Goal: Check status

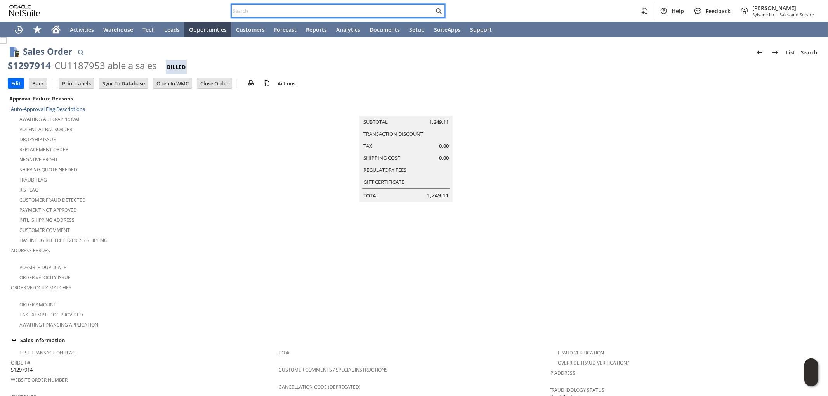
click at [370, 6] on input "text" at bounding box center [333, 10] width 202 height 9
paste input "6363587321"
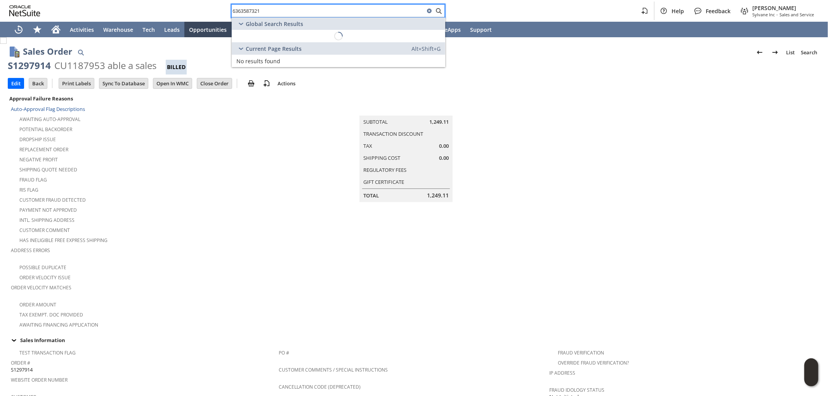
type input "6363587321"
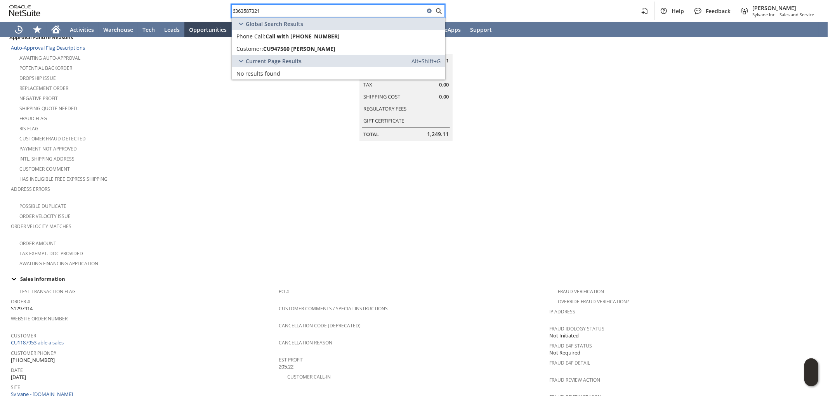
scroll to position [86, 0]
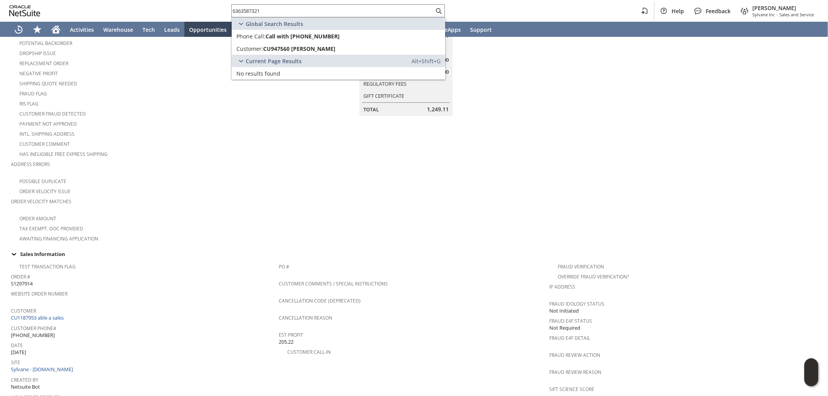
drag, startPoint x: 286, startPoint y: 211, endPoint x: 276, endPoint y: 266, distance: 55.3
click at [286, 211] on td "Summary Subtotal 1,249.11 Transaction Discount Tax 0.00 Shipping Cost 0.00 Regu…" at bounding box center [414, 125] width 271 height 236
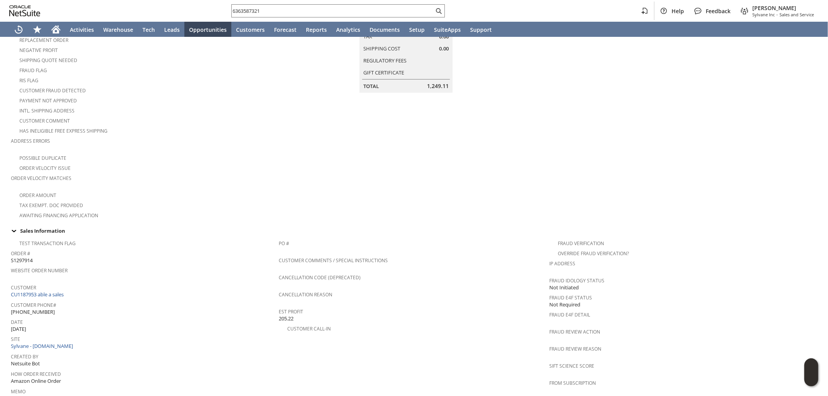
scroll to position [129, 0]
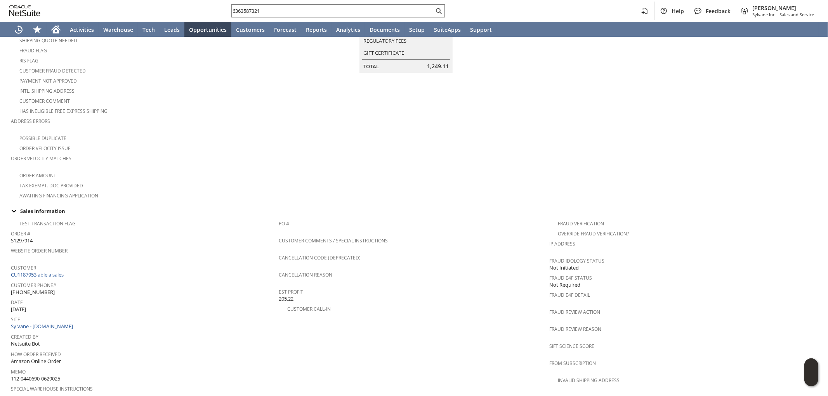
click at [495, 320] on td "PO # Customer Comments / Special Instructions Cancellation Code (deprecated) Ca…" at bounding box center [414, 308] width 271 height 184
click at [444, 269] on span "Cancellation Reason" at bounding box center [412, 273] width 267 height 9
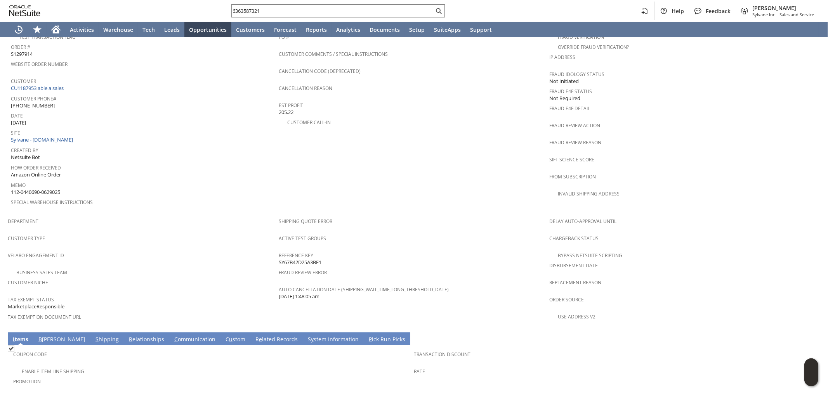
scroll to position [345, 0]
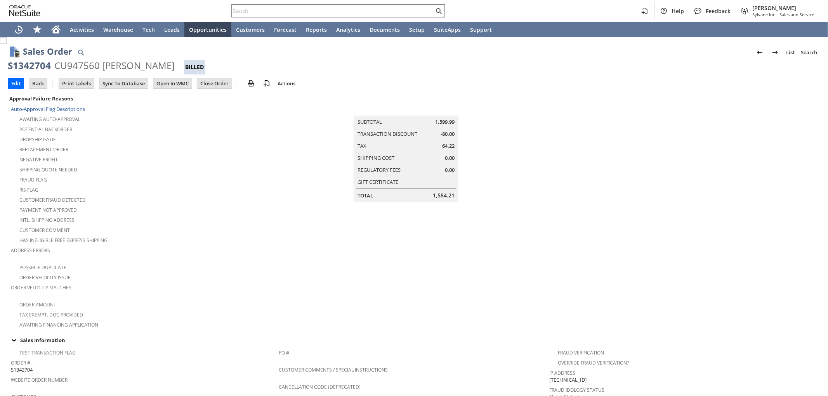
scroll to position [415, 0]
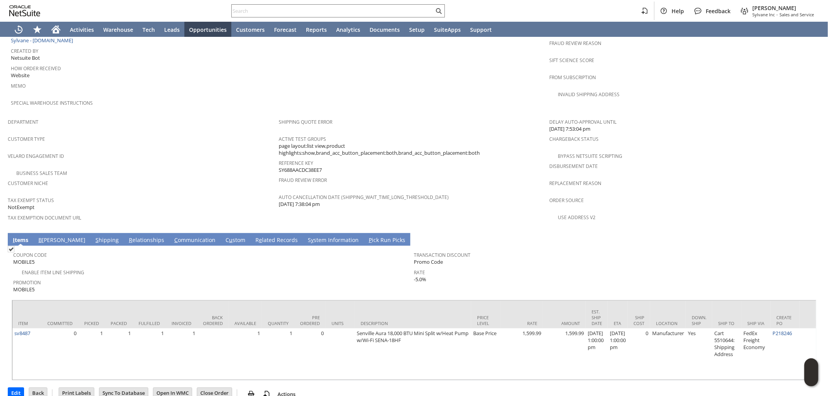
click at [94, 236] on link "S hipping" at bounding box center [107, 240] width 27 height 9
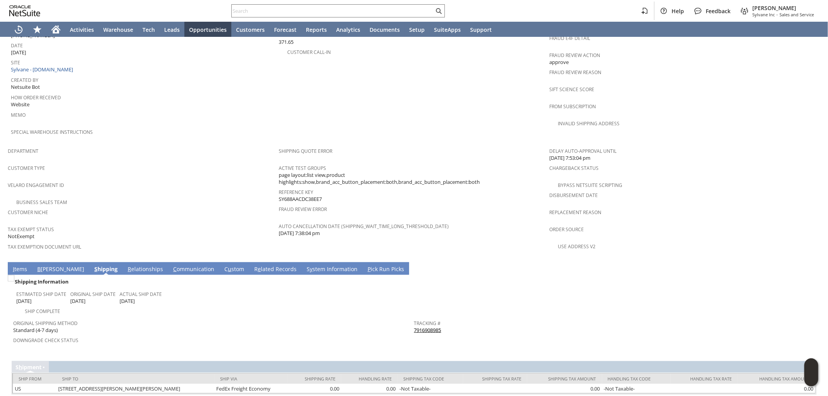
click at [21, 266] on link "I tems" at bounding box center [20, 270] width 18 height 9
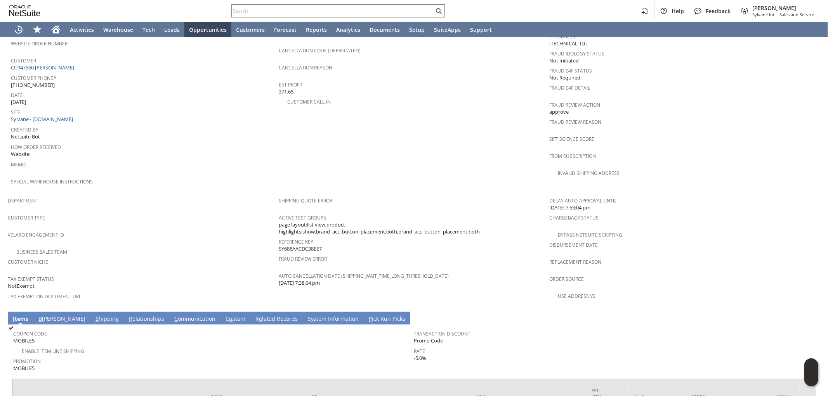
scroll to position [388, 0]
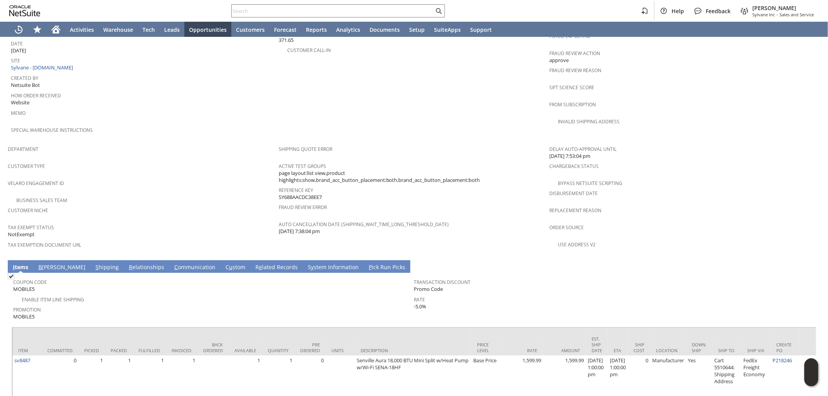
click at [94, 264] on link "S hipping" at bounding box center [107, 268] width 27 height 9
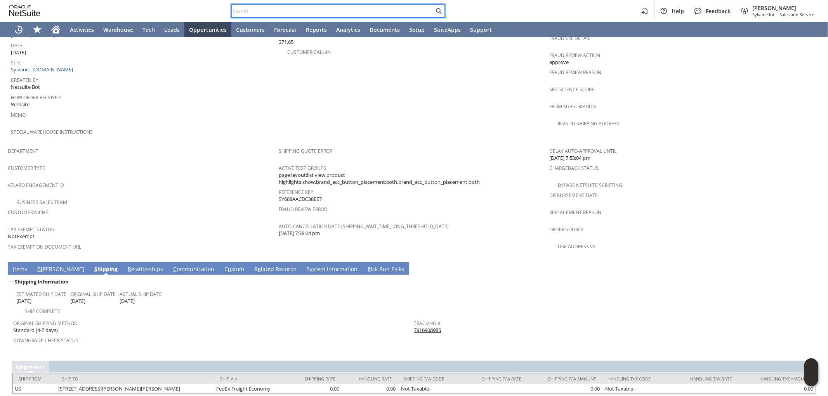
click at [319, 9] on input "text" at bounding box center [333, 10] width 202 height 9
paste input "SY6893A60F6D168"
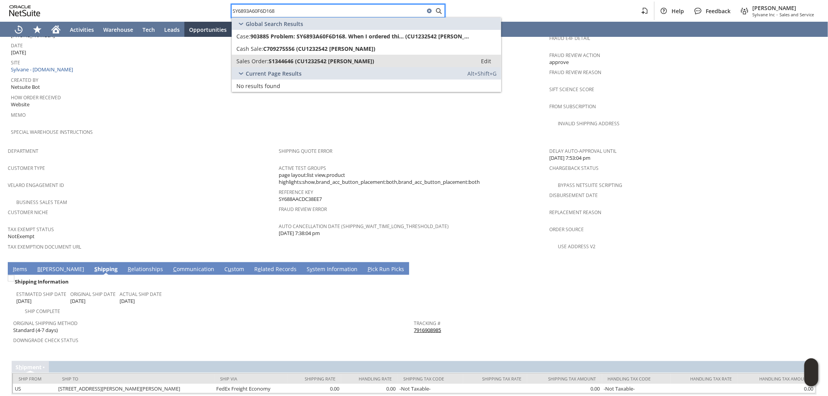
type input "SY6893A60F6D168"
click at [347, 59] on span "S1344646 (CU1232542 Paul English)" at bounding box center [322, 60] width 106 height 7
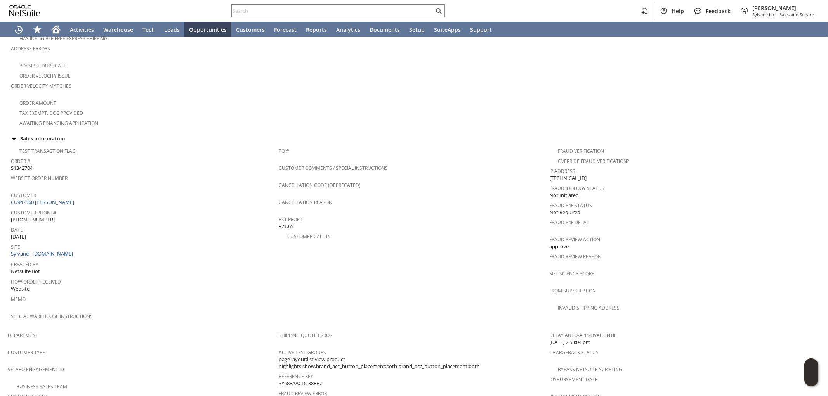
scroll to position [302, 0]
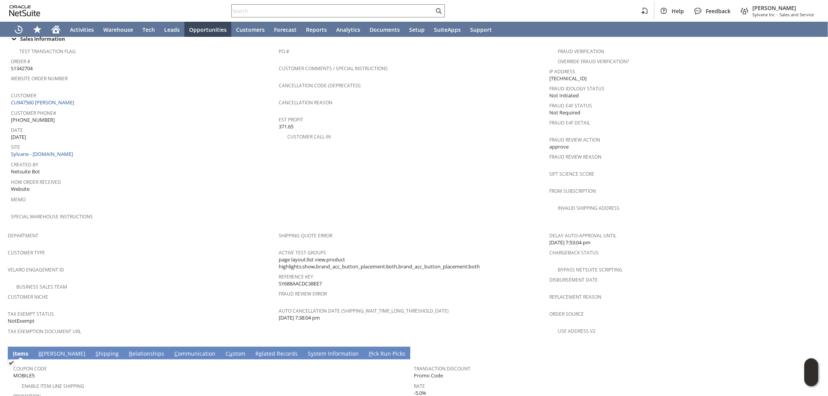
drag, startPoint x: 291, startPoint y: 264, endPoint x: 297, endPoint y: 264, distance: 5.8
click at [297, 280] on span "SY688AACDC38EE7" at bounding box center [300, 283] width 43 height 7
click at [306, 280] on span "SY688AACDC38EE7" at bounding box center [300, 283] width 43 height 7
click at [326, 271] on div "Reference Key SY688AACDC38EE7" at bounding box center [412, 279] width 267 height 16
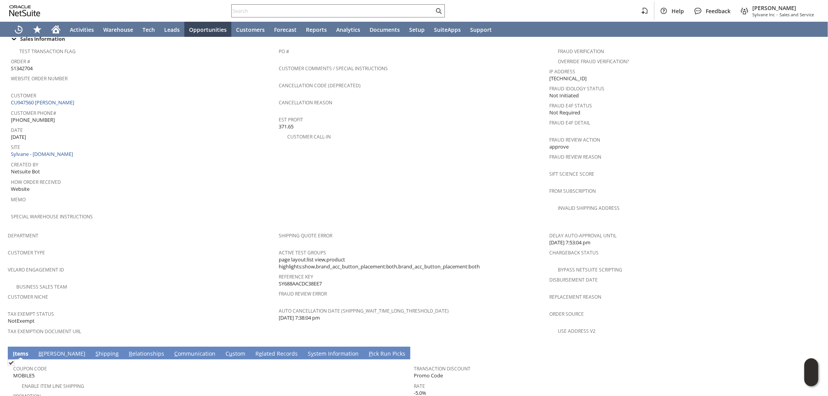
click at [299, 280] on span "SY688AACDC38EE7" at bounding box center [300, 283] width 43 height 7
drag, startPoint x: 297, startPoint y: 263, endPoint x: 304, endPoint y: 264, distance: 7.0
click at [304, 280] on span "SY688AACDC38EE7" at bounding box center [300, 283] width 43 height 7
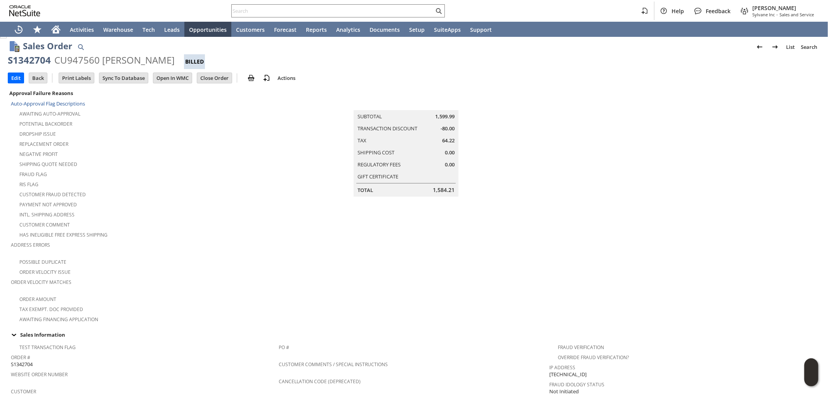
scroll to position [0, 0]
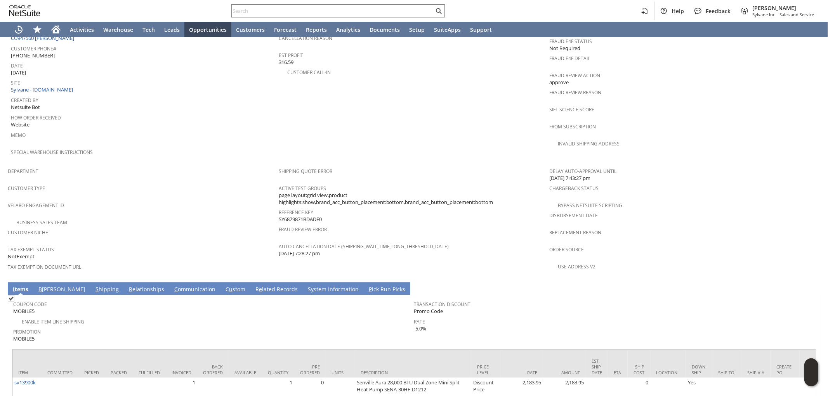
scroll to position [345, 0]
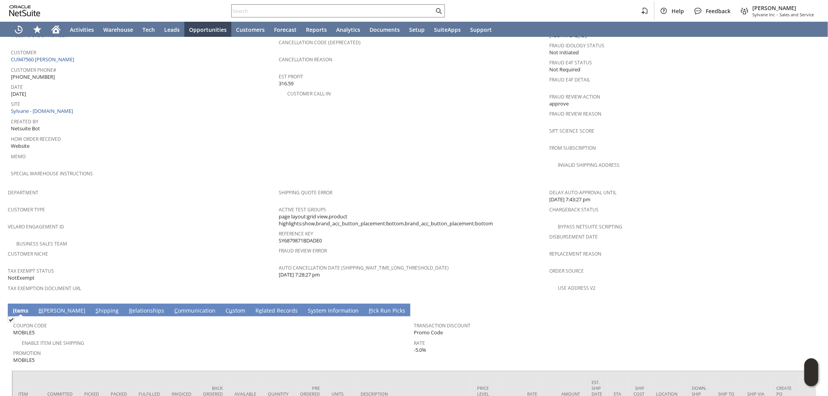
click at [94, 307] on link "S hipping" at bounding box center [107, 311] width 27 height 9
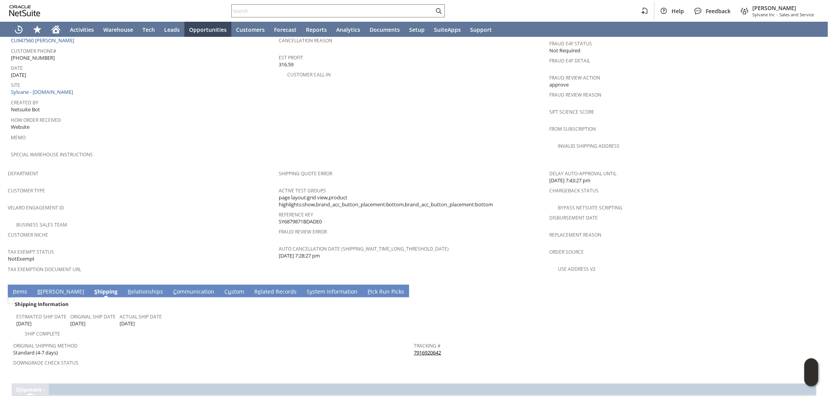
scroll to position [386, 0]
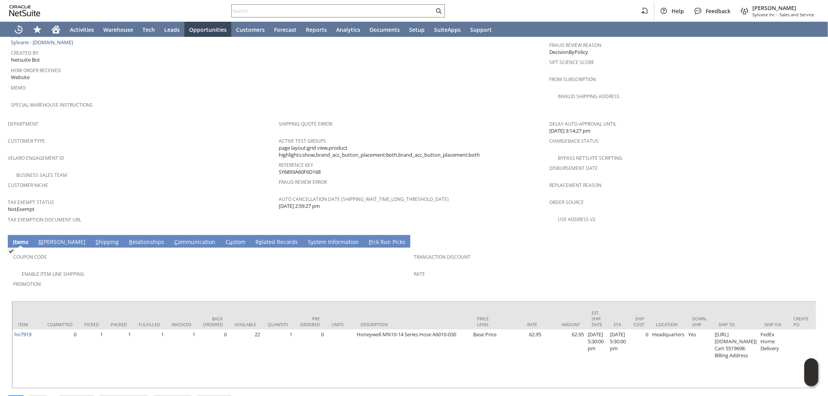
scroll to position [415, 0]
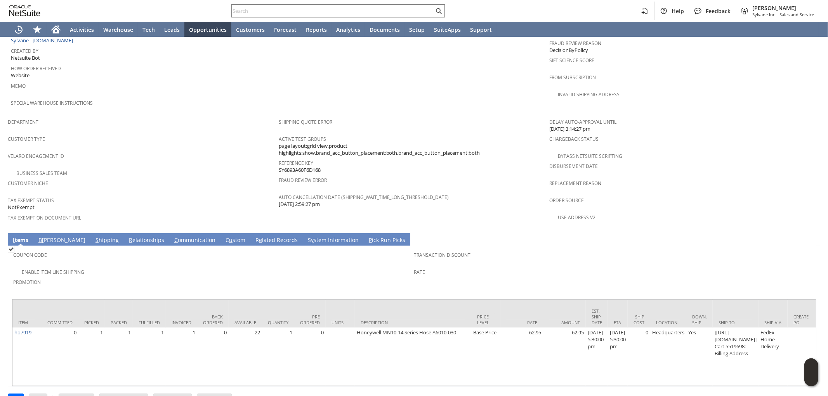
drag, startPoint x: 323, startPoint y: 150, endPoint x: 277, endPoint y: 148, distance: 46.2
click at [279, 158] on div "Reference Key SY6893A60F6D168" at bounding box center [412, 166] width 267 height 16
copy span "SY6893A60F6D168"
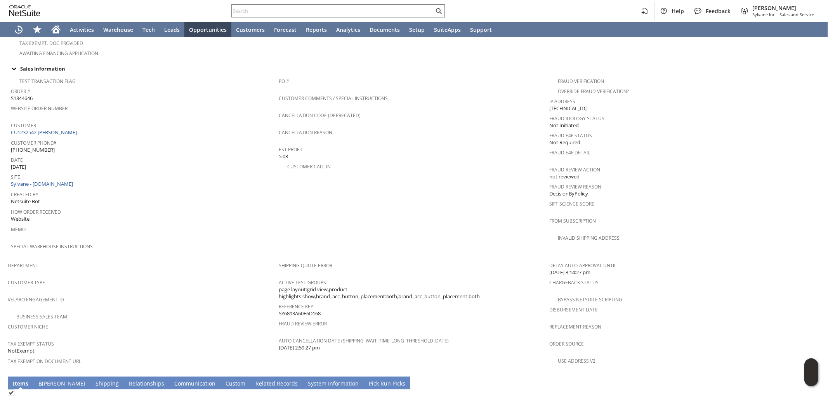
scroll to position [243, 0]
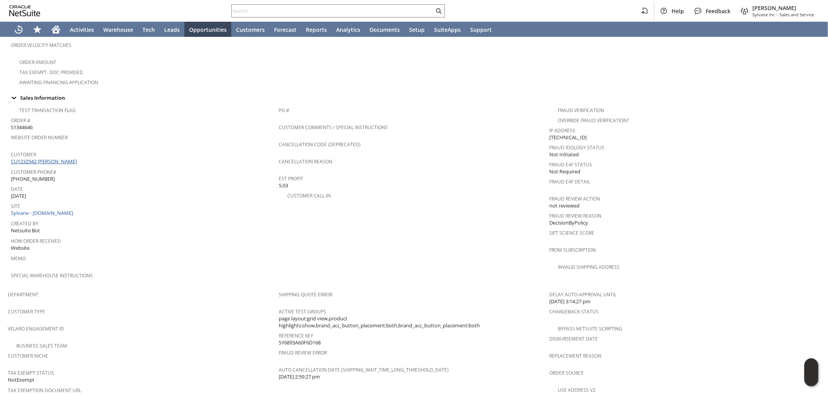
click at [53, 158] on link "CU1232542 [PERSON_NAME]" at bounding box center [45, 161] width 68 height 7
